Goal: Task Accomplishment & Management: Manage account settings

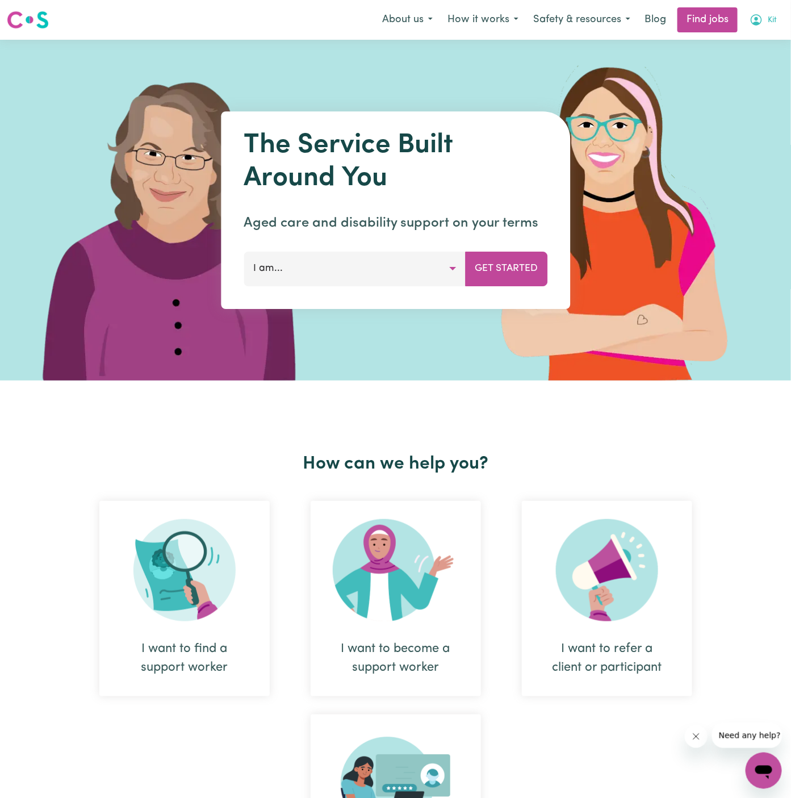
click at [771, 21] on span "Kit" at bounding box center [772, 20] width 9 height 12
click at [747, 80] on link "Logout" at bounding box center [739, 87] width 90 height 22
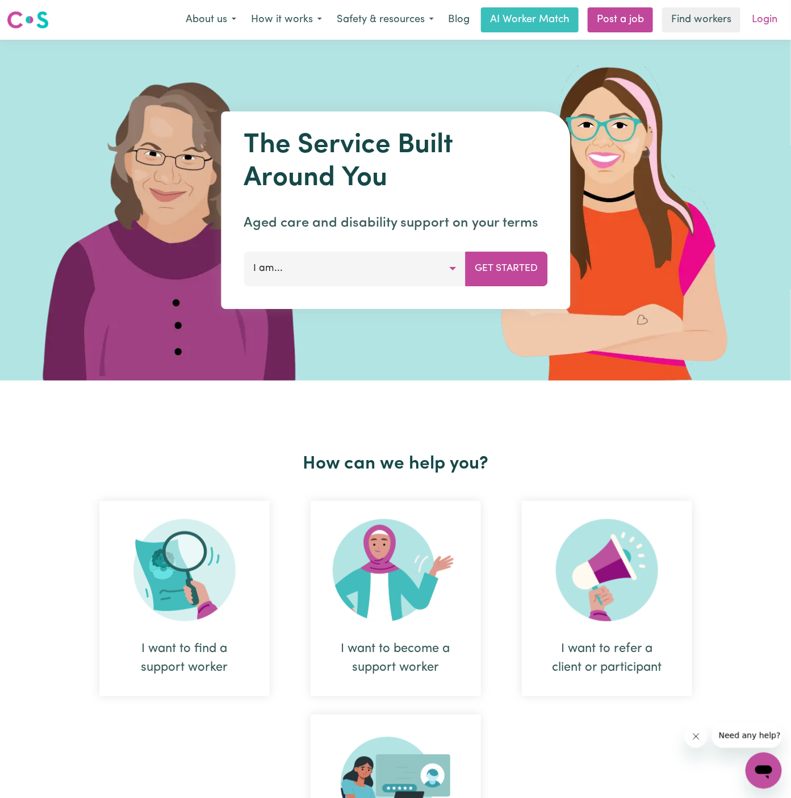
click at [766, 26] on link "Login" at bounding box center [764, 19] width 39 height 25
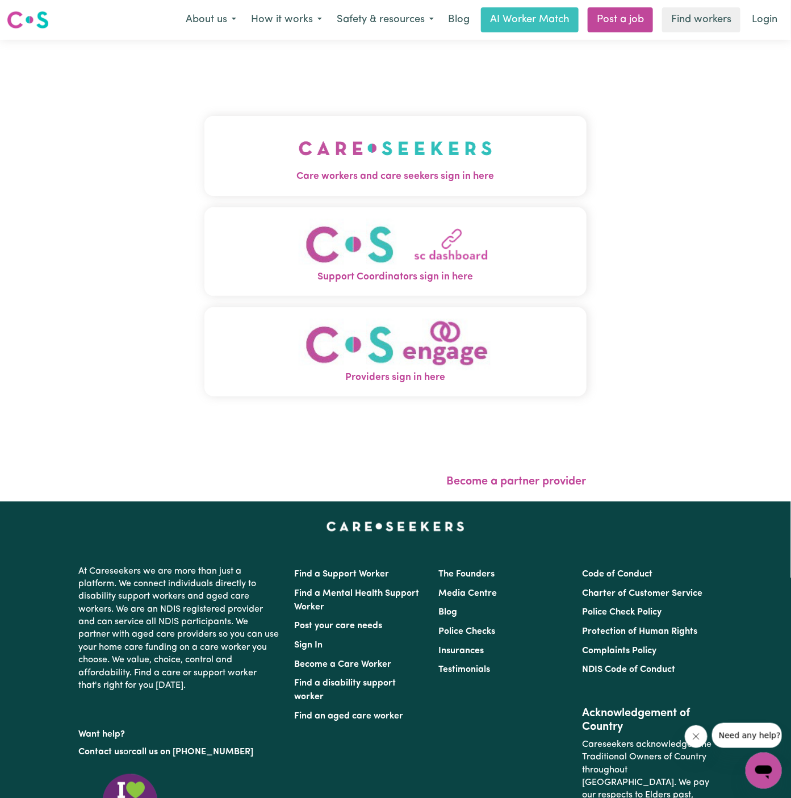
click at [505, 130] on button "Care workers and care seekers sign in here" at bounding box center [395, 156] width 382 height 80
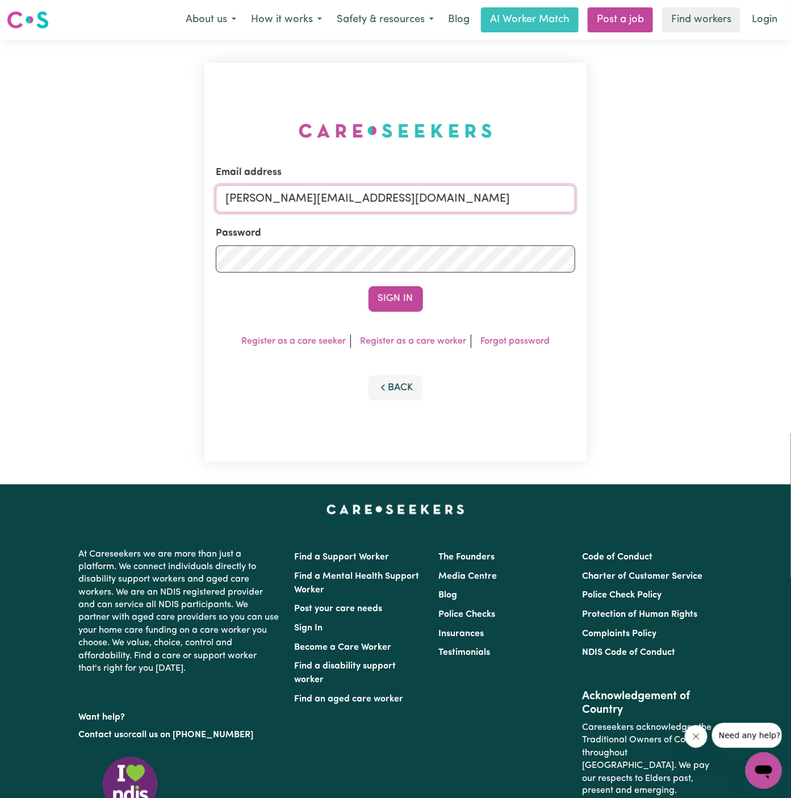
click at [410, 204] on input "[PERSON_NAME][EMAIL_ADDRESS][DOMAIN_NAME]" at bounding box center [396, 198] width 360 height 27
drag, startPoint x: 282, startPoint y: 197, endPoint x: 740, endPoint y: 195, distance: 457.2
click at [740, 195] on div "Email address [EMAIL_ADDRESS][DOMAIN_NAME] Password Sign In Register as a care …" at bounding box center [395, 262] width 791 height 445
type input "[EMAIL_ADDRESS][PERSON_NAME][DOMAIN_NAME]"
click at [369, 286] on button "Sign In" at bounding box center [396, 298] width 55 height 25
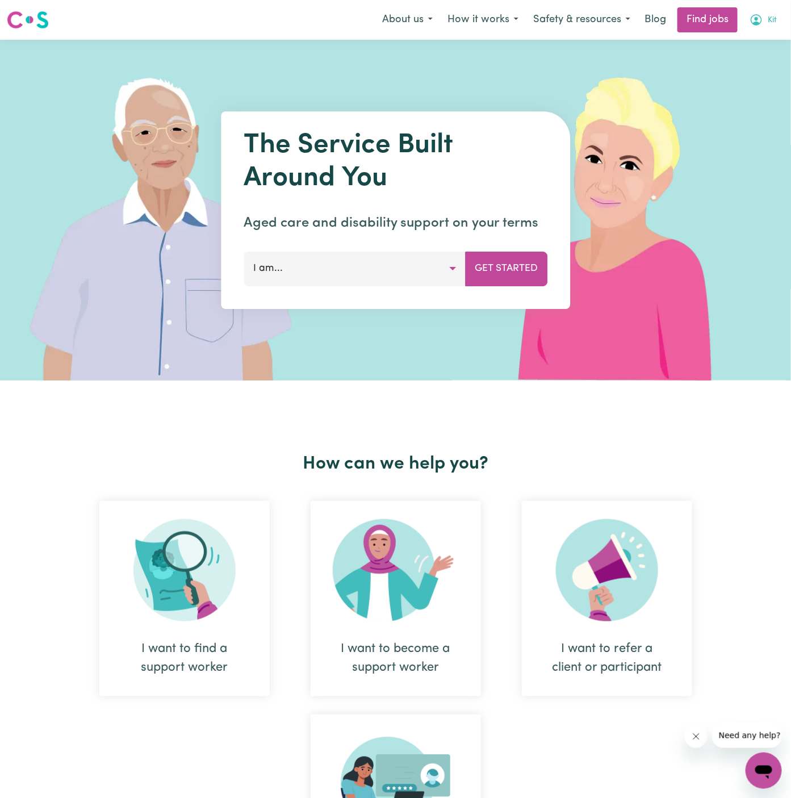
click at [770, 20] on span "Kit" at bounding box center [772, 20] width 9 height 12
click at [770, 83] on link "Logout" at bounding box center [739, 87] width 90 height 22
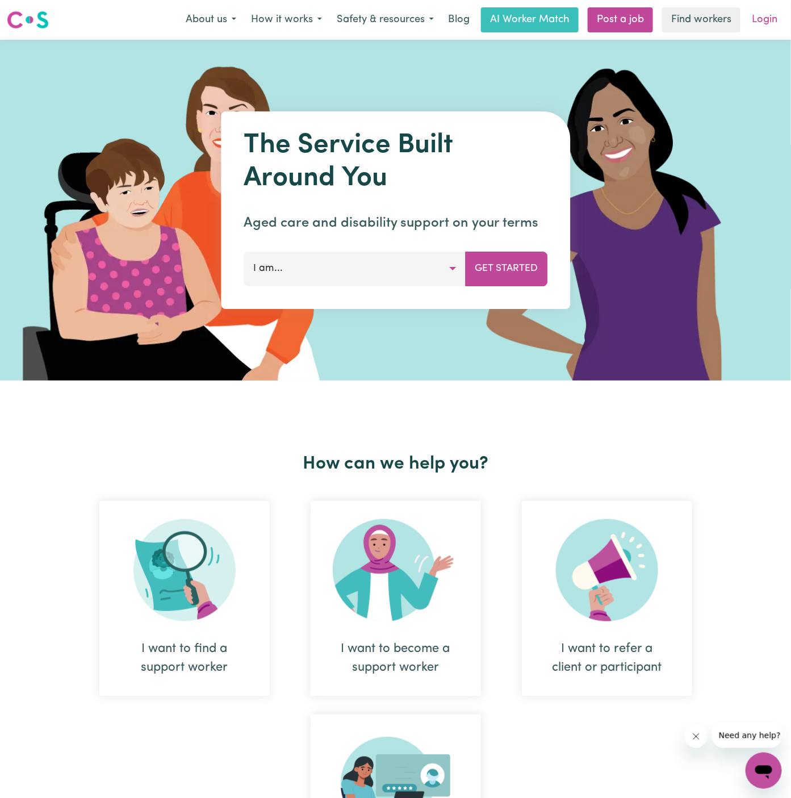
click at [763, 15] on link "Login" at bounding box center [764, 19] width 39 height 25
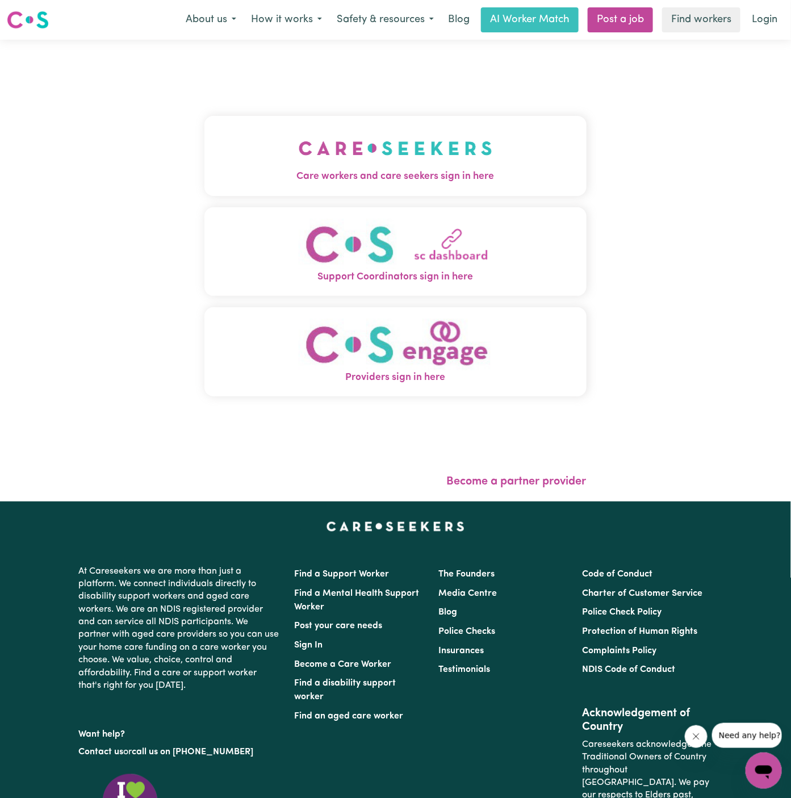
click at [461, 173] on span "Care workers and care seekers sign in here" at bounding box center [395, 176] width 382 height 15
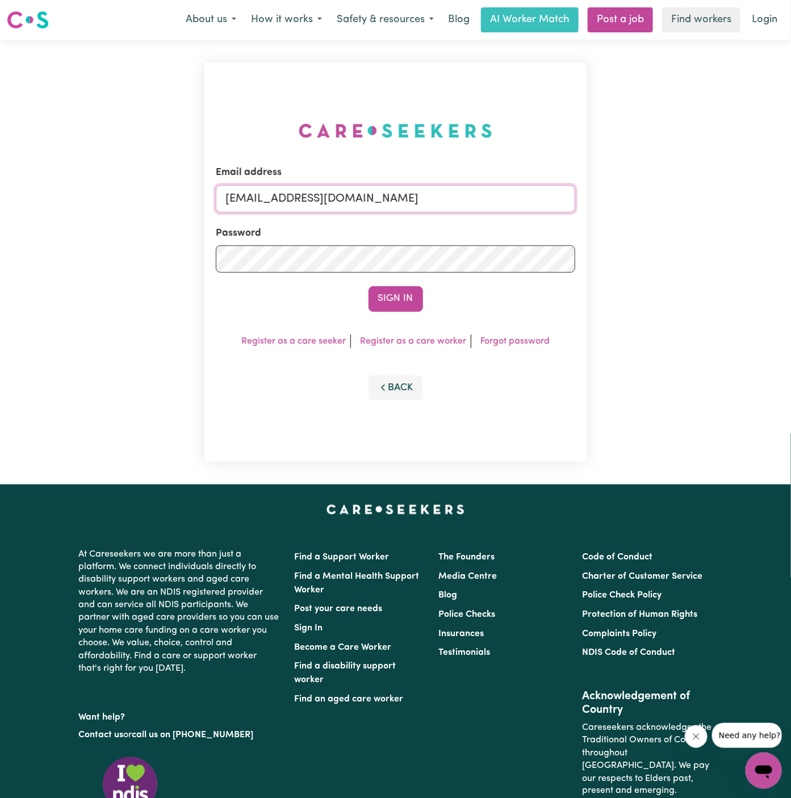
click at [331, 192] on input "superuser~GrahamWhiteKNC@careseekers.com.au" at bounding box center [396, 198] width 360 height 27
type input "[PERSON_NAME][EMAIL_ADDRESS][DOMAIN_NAME]"
click at [412, 298] on button "Sign In" at bounding box center [396, 298] width 55 height 25
